Goal: Information Seeking & Learning: Find specific fact

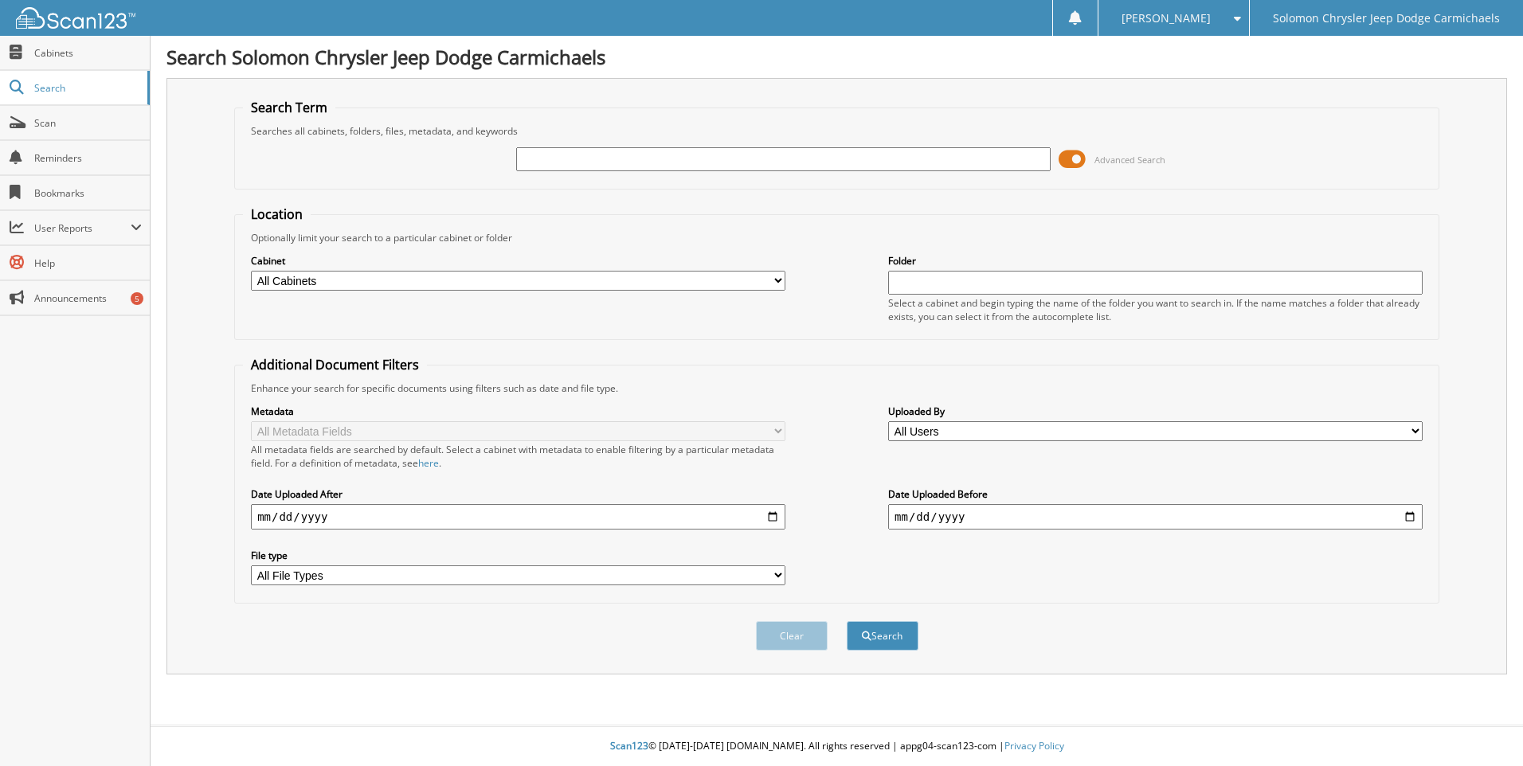
click at [593, 166] on input "text" at bounding box center [783, 159] width 535 height 24
type input "22452"
click at [847, 621] on button "Search" at bounding box center [883, 635] width 72 height 29
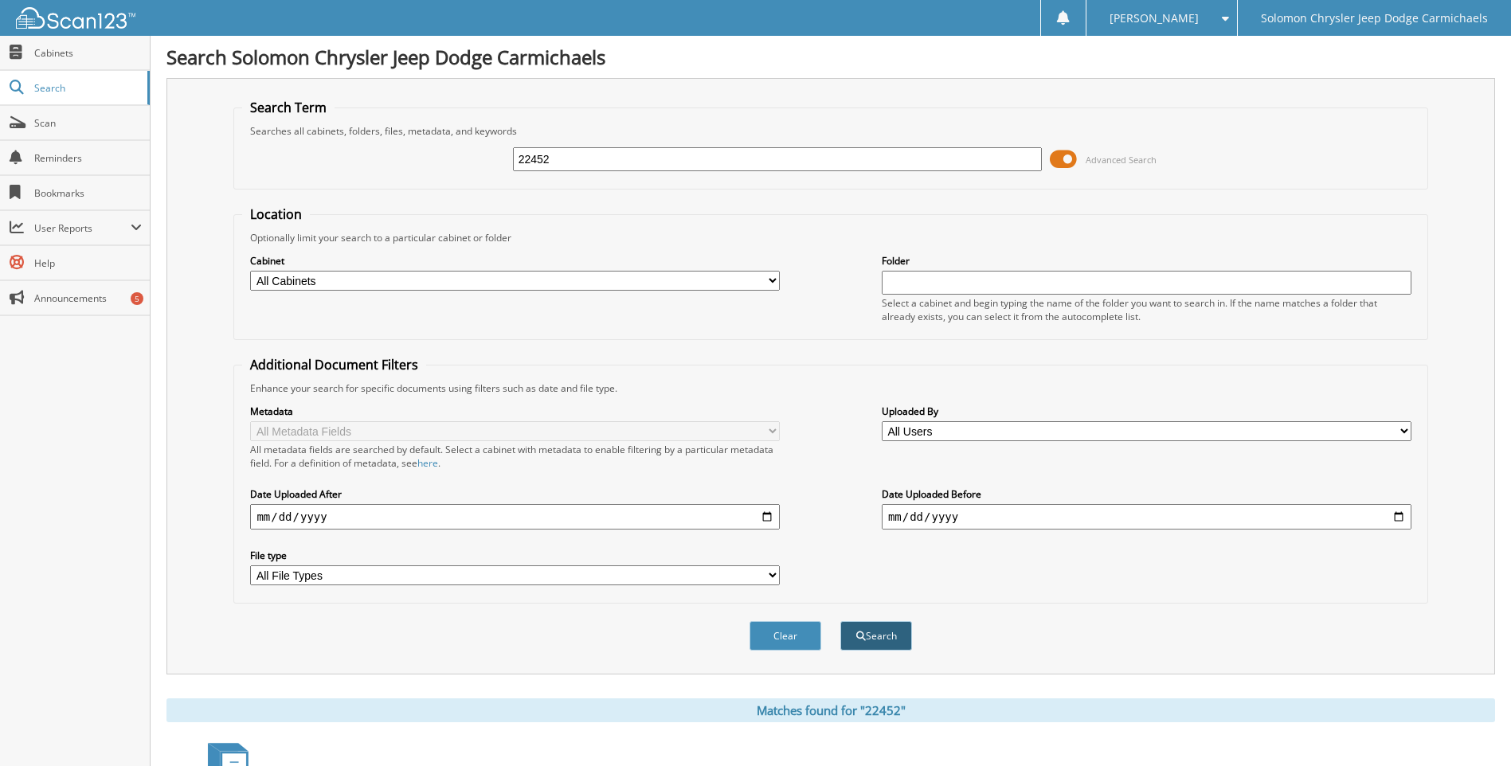
click at [880, 633] on button "Search" at bounding box center [876, 635] width 72 height 29
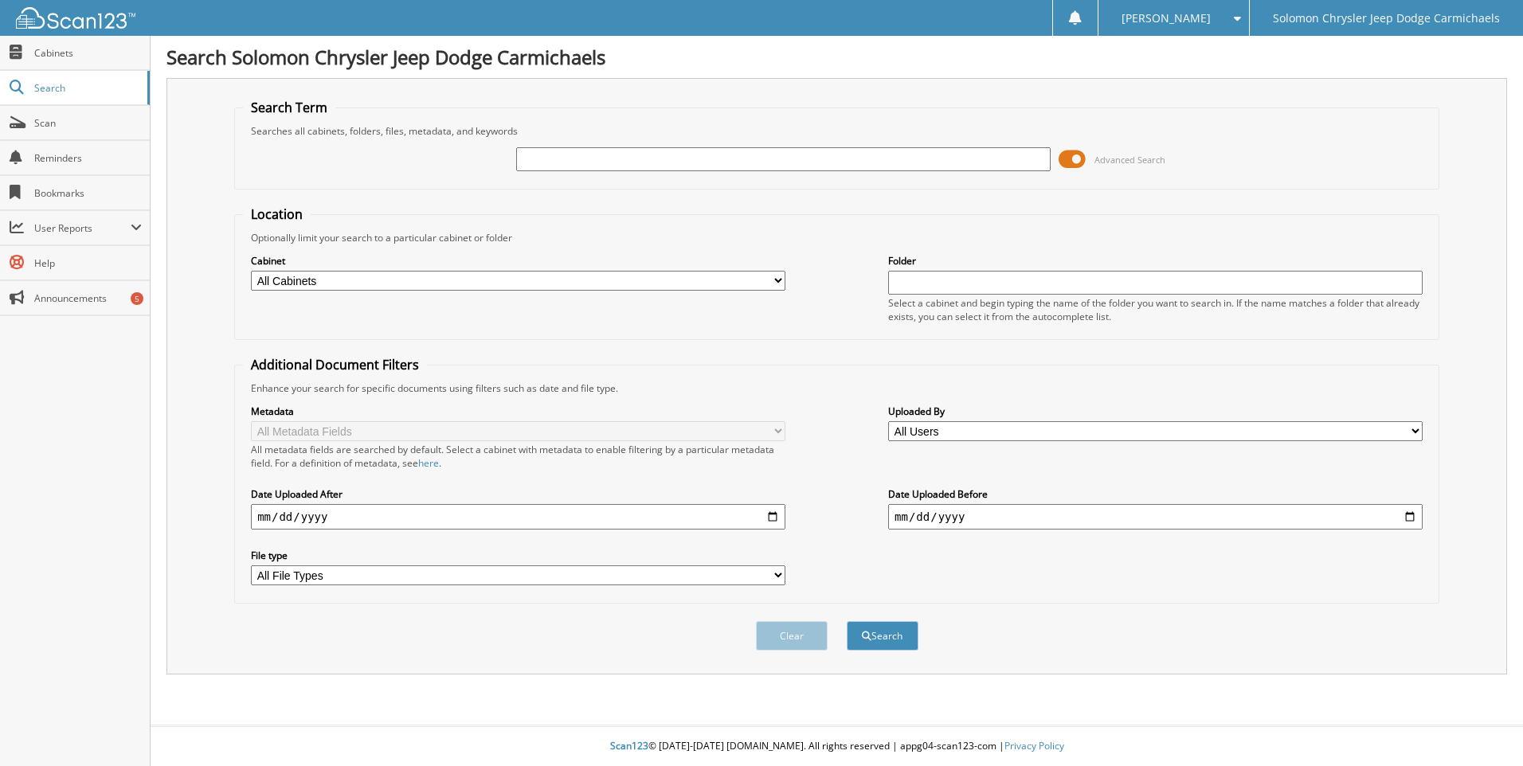
click at [776, 281] on select "All Cabinets CAR DEALS PARTS SERVICE RO" at bounding box center [518, 281] width 535 height 20
select select "21617"
click at [251, 271] on select "All Cabinets CAR DEALS PARTS SERVICE RO" at bounding box center [518, 281] width 535 height 20
click at [943, 277] on input "text" at bounding box center [1155, 283] width 535 height 24
click at [847, 621] on button "Search" at bounding box center [883, 635] width 72 height 29
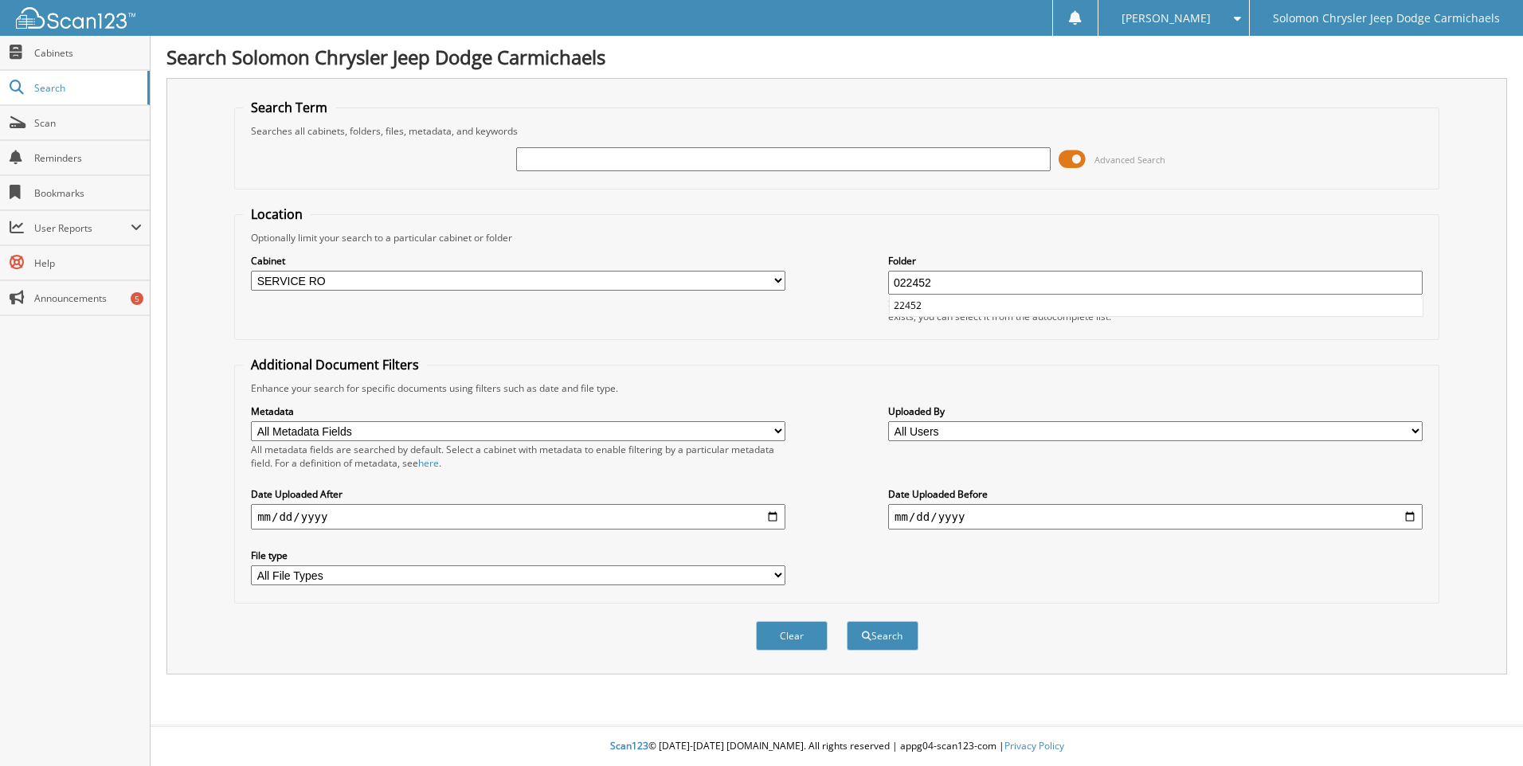
type input "022452"
click at [847, 621] on button "Search" at bounding box center [883, 635] width 72 height 29
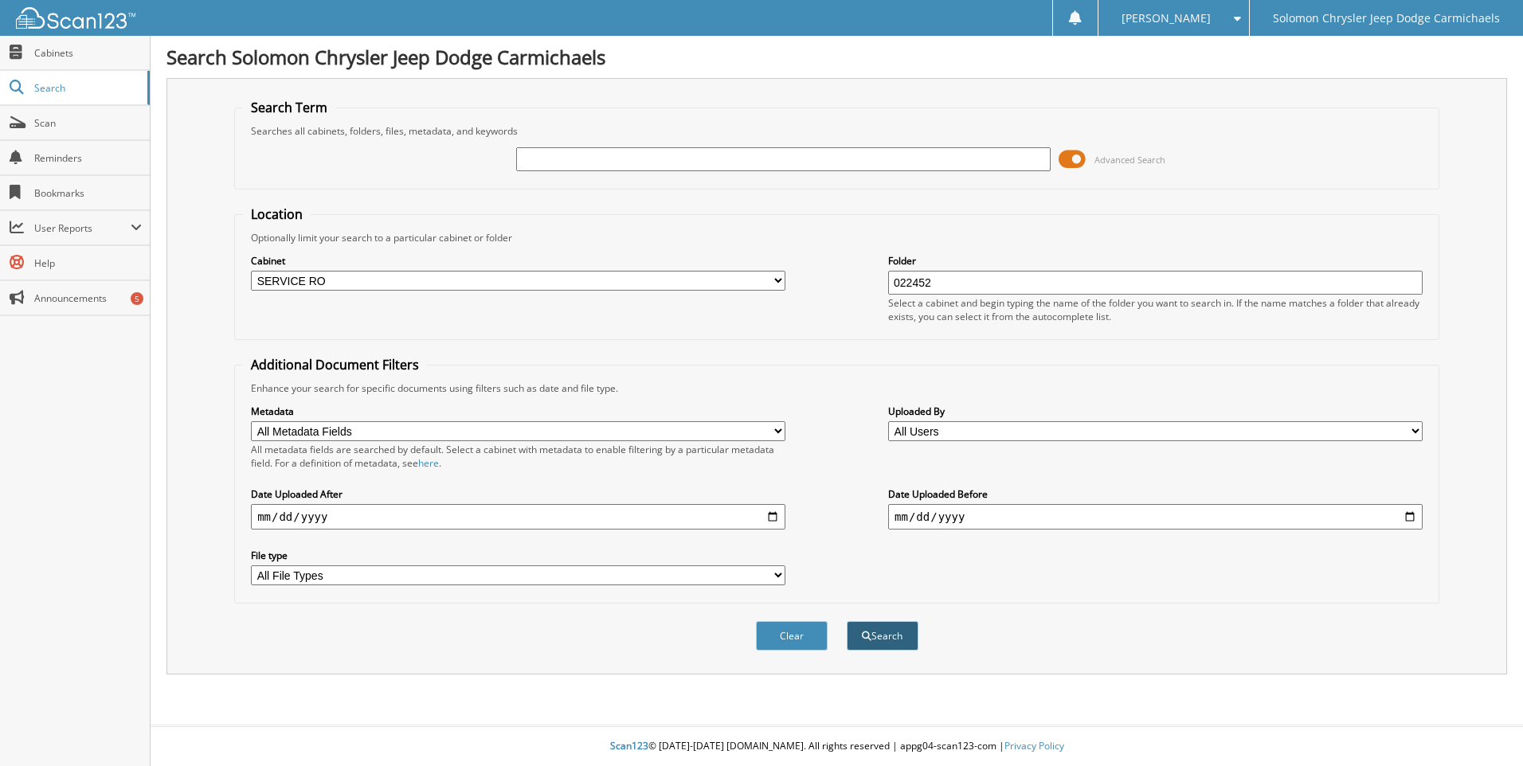
click at [872, 633] on button "Search" at bounding box center [883, 635] width 72 height 29
click at [554, 157] on input "text" at bounding box center [783, 159] width 535 height 24
type input "22452"
click at [847, 621] on button "Search" at bounding box center [883, 635] width 72 height 29
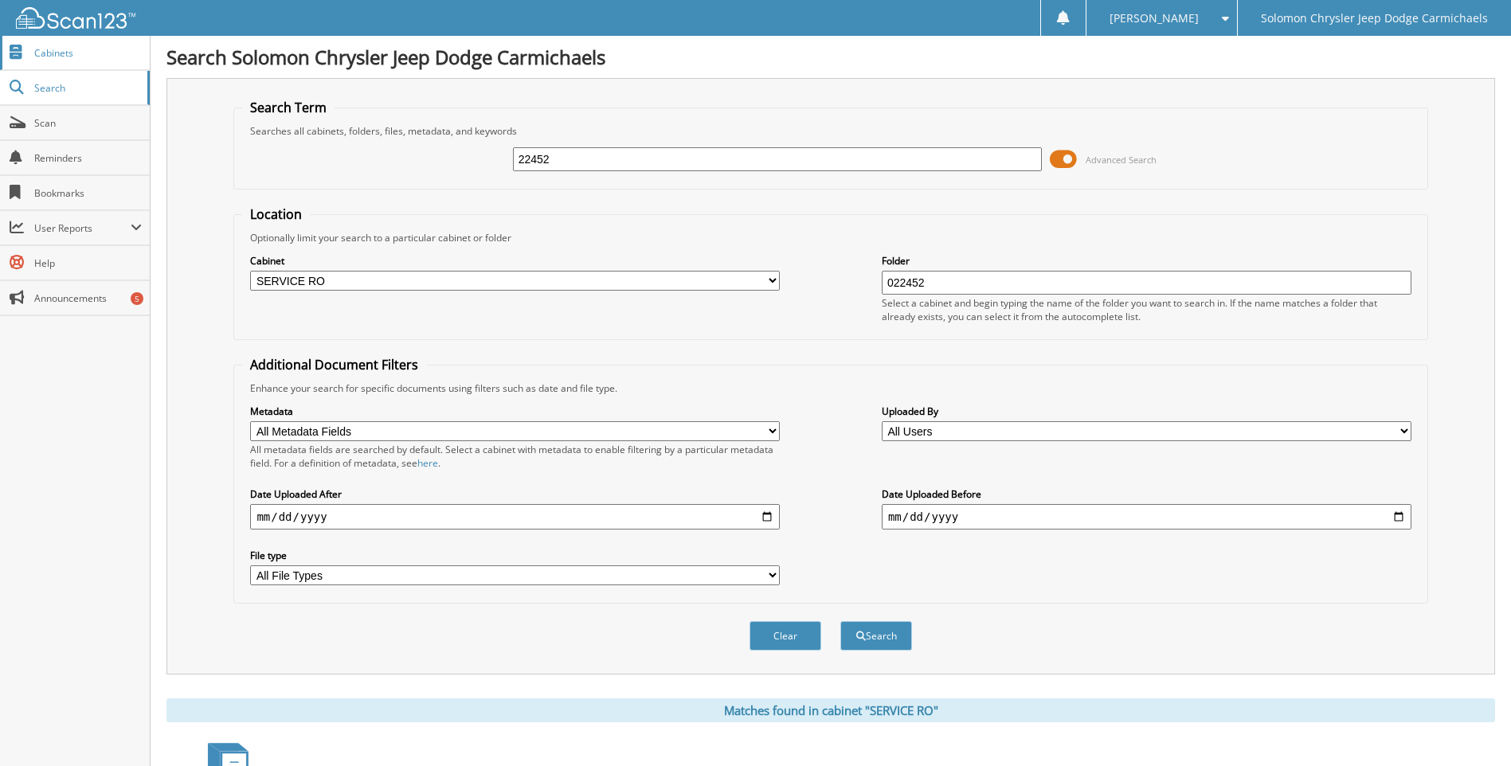
click at [114, 42] on link "Cabinets" at bounding box center [75, 53] width 150 height 34
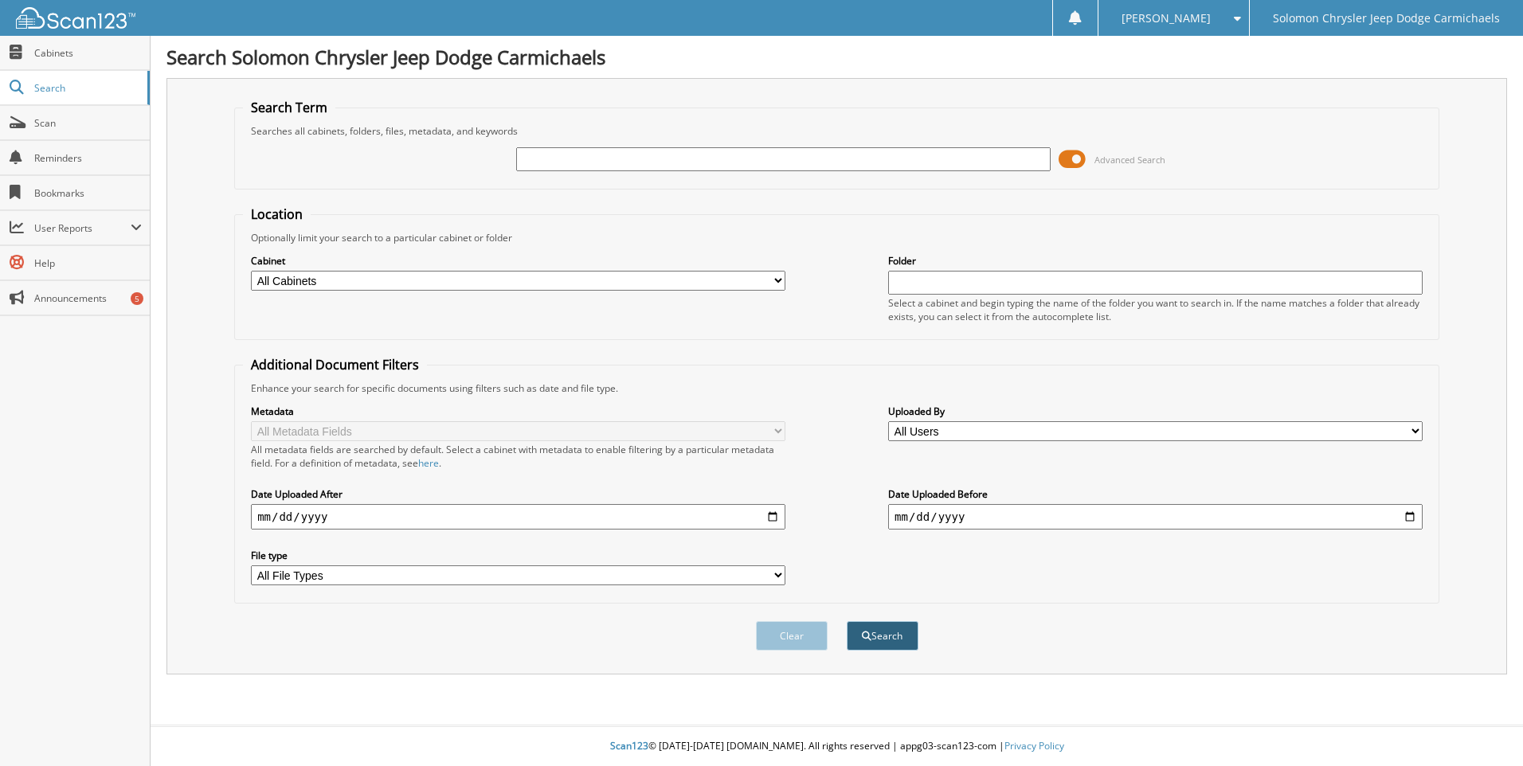
click at [913, 641] on button "Search" at bounding box center [883, 635] width 72 height 29
click at [625, 154] on input "text" at bounding box center [783, 159] width 535 height 24
type input "22859"
click at [847, 621] on button "Search" at bounding box center [883, 635] width 72 height 29
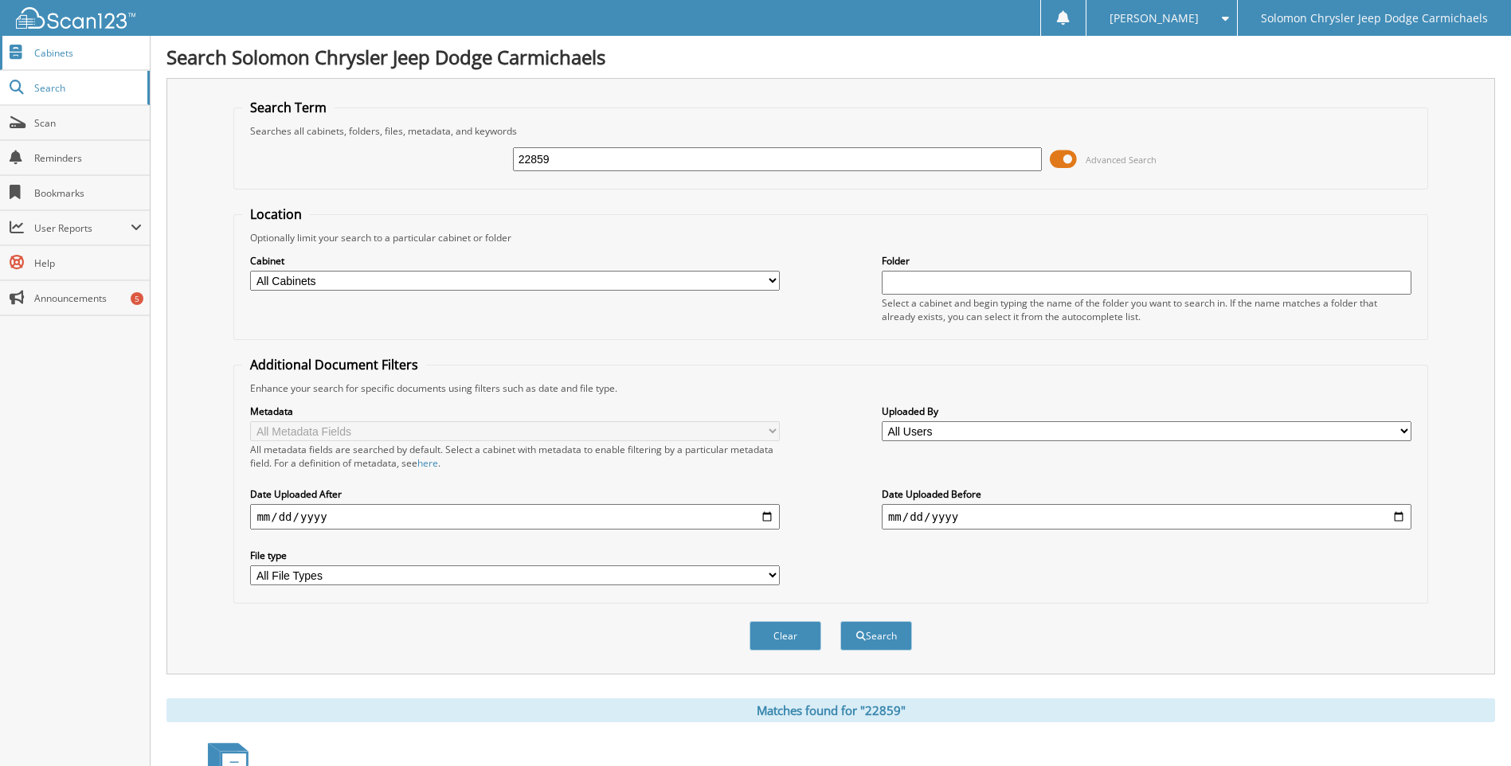
click at [53, 49] on span "Cabinets" at bounding box center [88, 53] width 108 height 14
